Goal: Check status: Check status

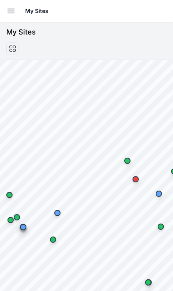
click at [12, 4] on button "Open sidebar" at bounding box center [10, 10] width 17 height 17
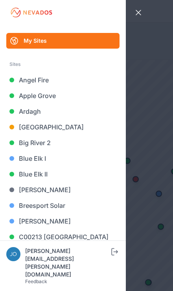
click at [108, 234] on link "C00213 [GEOGRAPHIC_DATA]" at bounding box center [62, 237] width 113 height 16
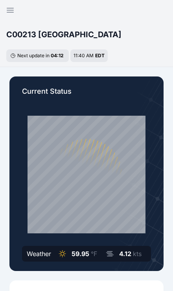
click at [9, 6] on icon "button" at bounding box center [9, 9] width 9 height 9
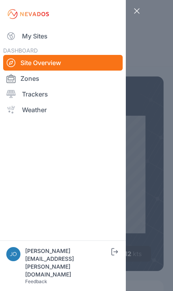
click at [41, 30] on link "My Sites" at bounding box center [62, 36] width 119 height 16
click at [39, 33] on link "My Sites" at bounding box center [62, 36] width 119 height 16
click at [37, 37] on link "My Sites" at bounding box center [62, 36] width 119 height 16
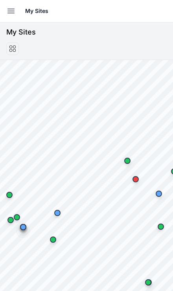
click at [3, 11] on button "Open sidebar" at bounding box center [10, 10] width 17 height 17
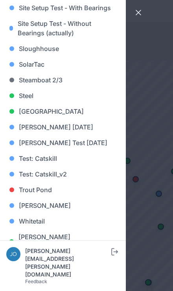
scroll to position [772, 0]
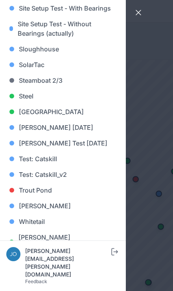
click at [43, 219] on link "Whitetail" at bounding box center [62, 222] width 113 height 16
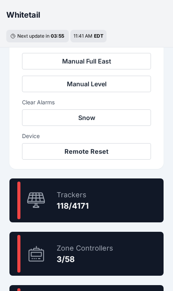
scroll to position [363, 0]
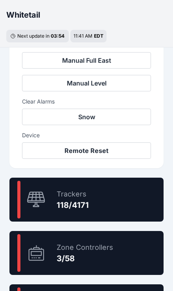
click at [113, 199] on div "2.8 % Trackers 118/4171" at bounding box center [86, 200] width 154 height 44
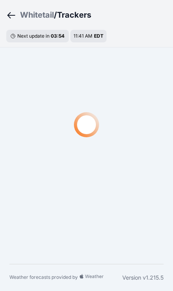
scroll to position [27, 0]
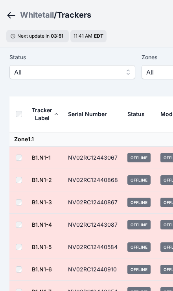
click at [99, 77] on button "All" at bounding box center [72, 72] width 126 height 14
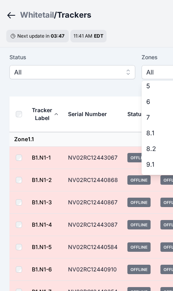
scroll to position [95, 0]
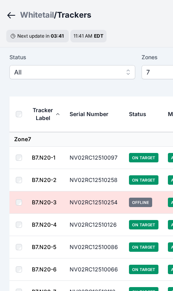
click at [95, 75] on span "All" at bounding box center [66, 72] width 105 height 9
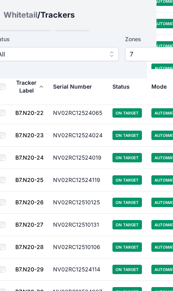
scroll to position [542, 0]
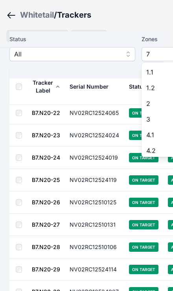
scroll to position [49, 0]
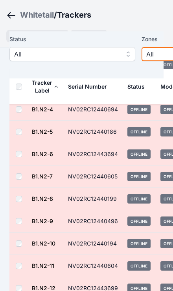
scroll to position [500, 0]
click at [33, 20] on div "Whitetail" at bounding box center [37, 14] width 34 height 11
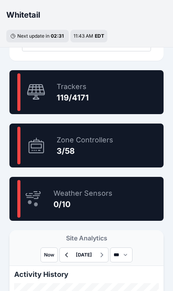
scroll to position [469, 0]
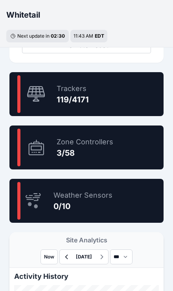
click at [111, 99] on div "2.9 % Trackers 119/4171" at bounding box center [86, 94] width 154 height 44
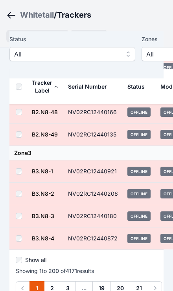
scroll to position [4441, 0]
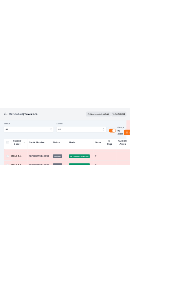
scroll to position [14608, 0]
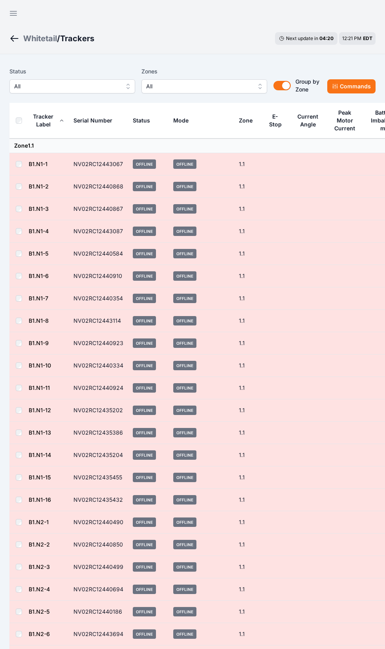
click at [24, 41] on div "Whitetail" at bounding box center [40, 38] width 34 height 11
